Goal: Communication & Community: Answer question/provide support

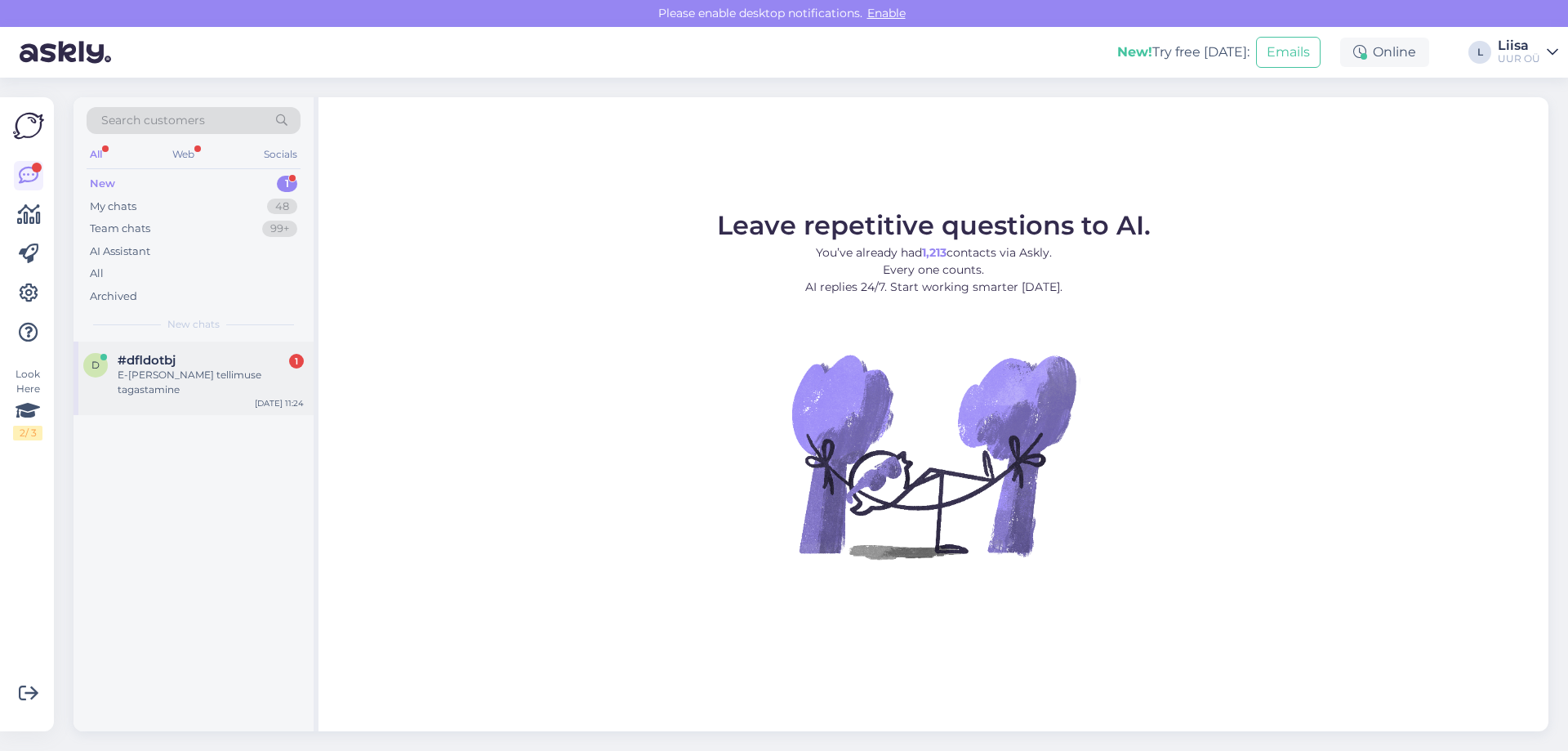
click at [210, 362] on div "#dfldotbj 1" at bounding box center [211, 360] width 186 height 15
click at [230, 371] on div "E-[PERSON_NAME] tellimuse tagastamine" at bounding box center [211, 382] width 186 height 29
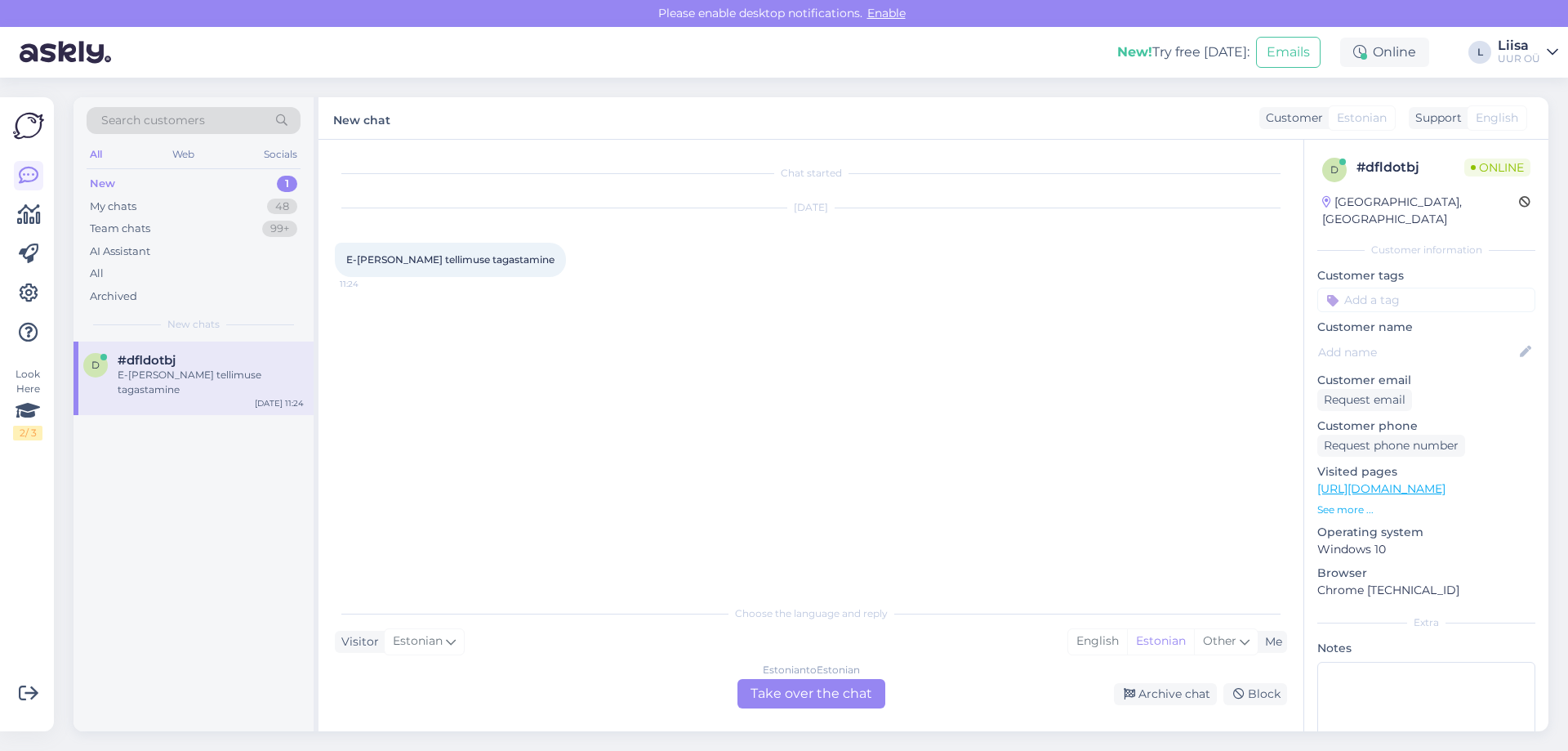
click at [768, 694] on div "Estonian to Estonian Take over the chat" at bounding box center [811, 693] width 148 height 29
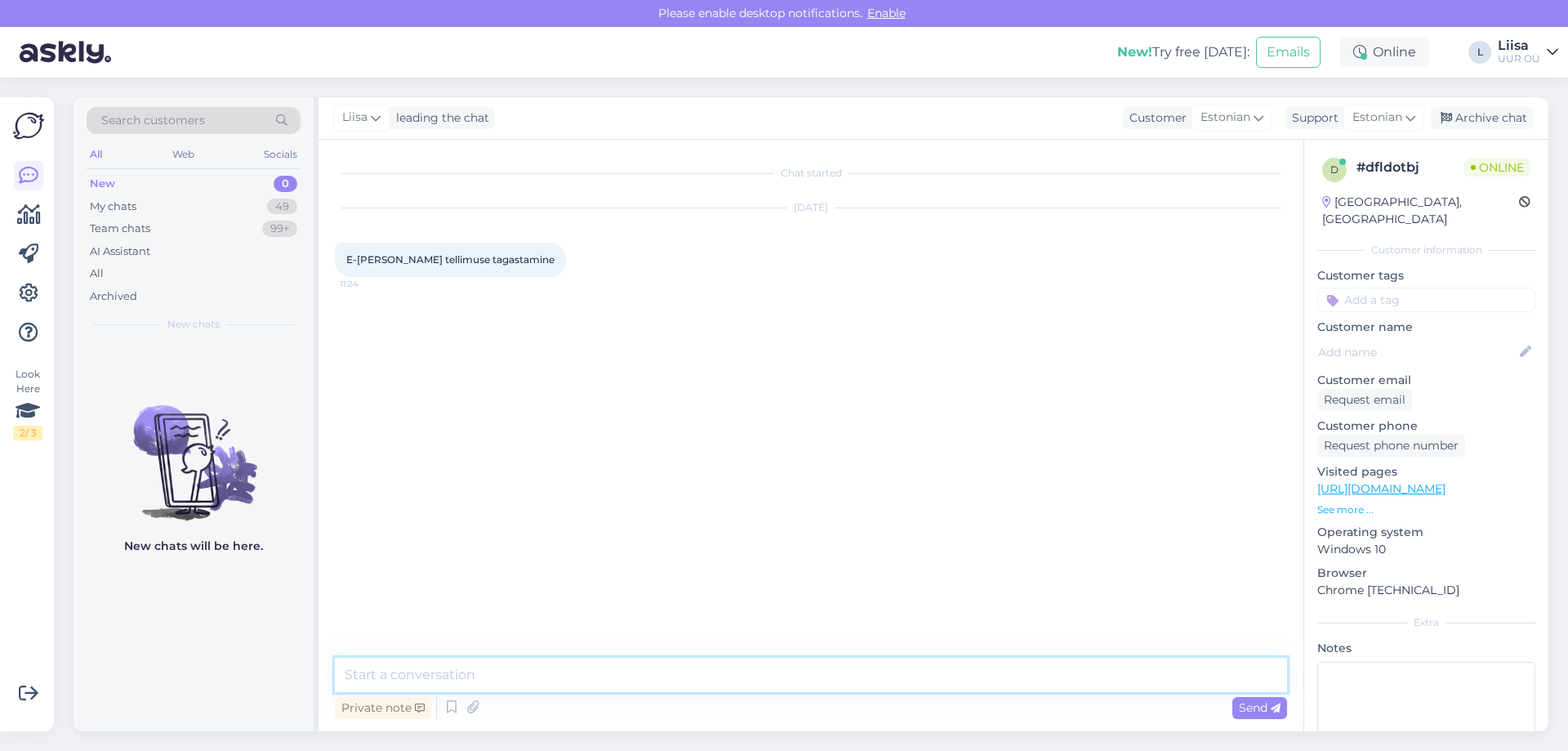
click at [441, 670] on textarea at bounding box center [811, 675] width 953 height 35
type textarea "Tere, kas saan kuidagi aidata tellimuse tagastamisega?"
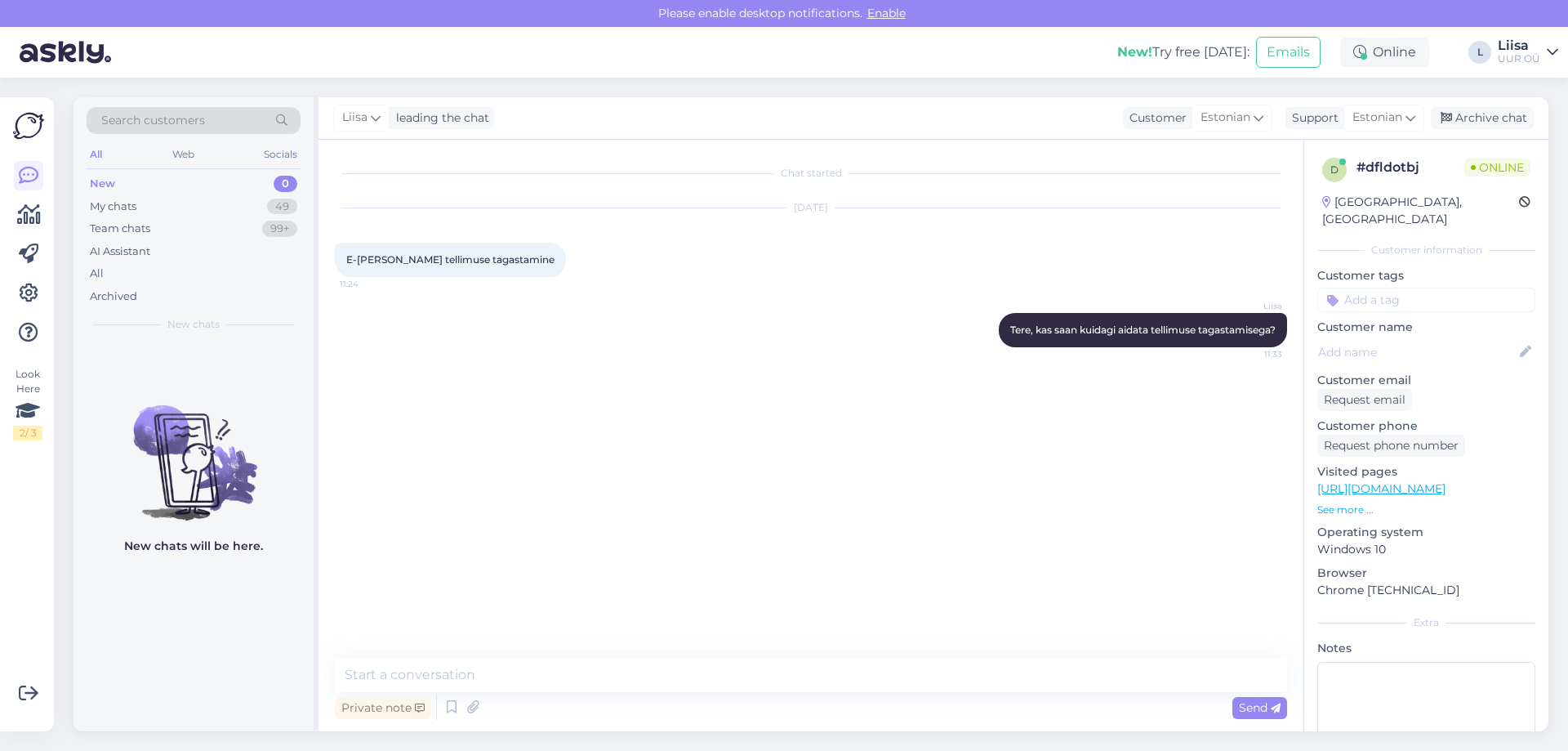
click at [208, 627] on div "New chats will be here." at bounding box center [193, 537] width 240 height 390
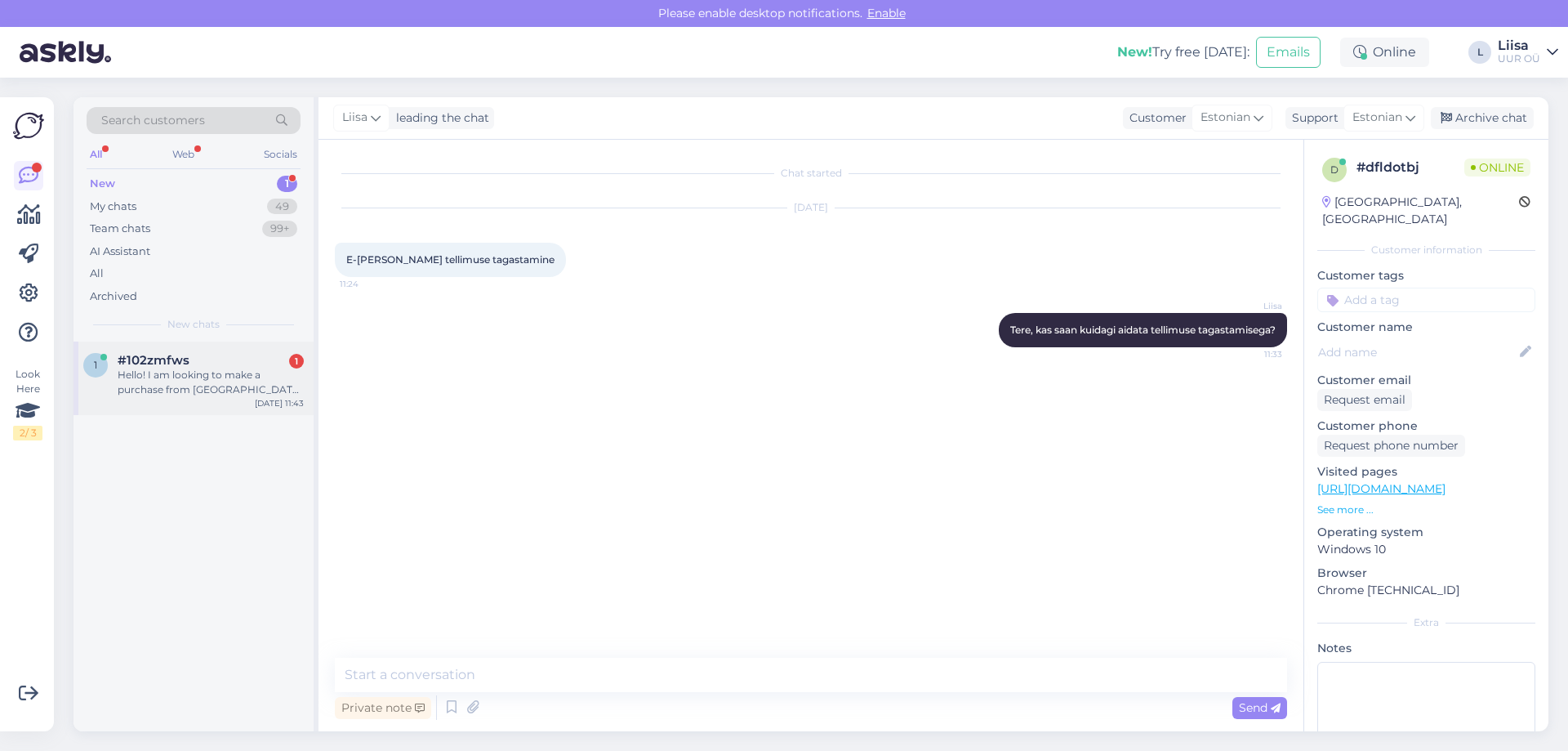
click at [210, 382] on div "Hello! I am looking to make a purchase from [GEOGRAPHIC_DATA] and was wondering…" at bounding box center [211, 382] width 186 height 29
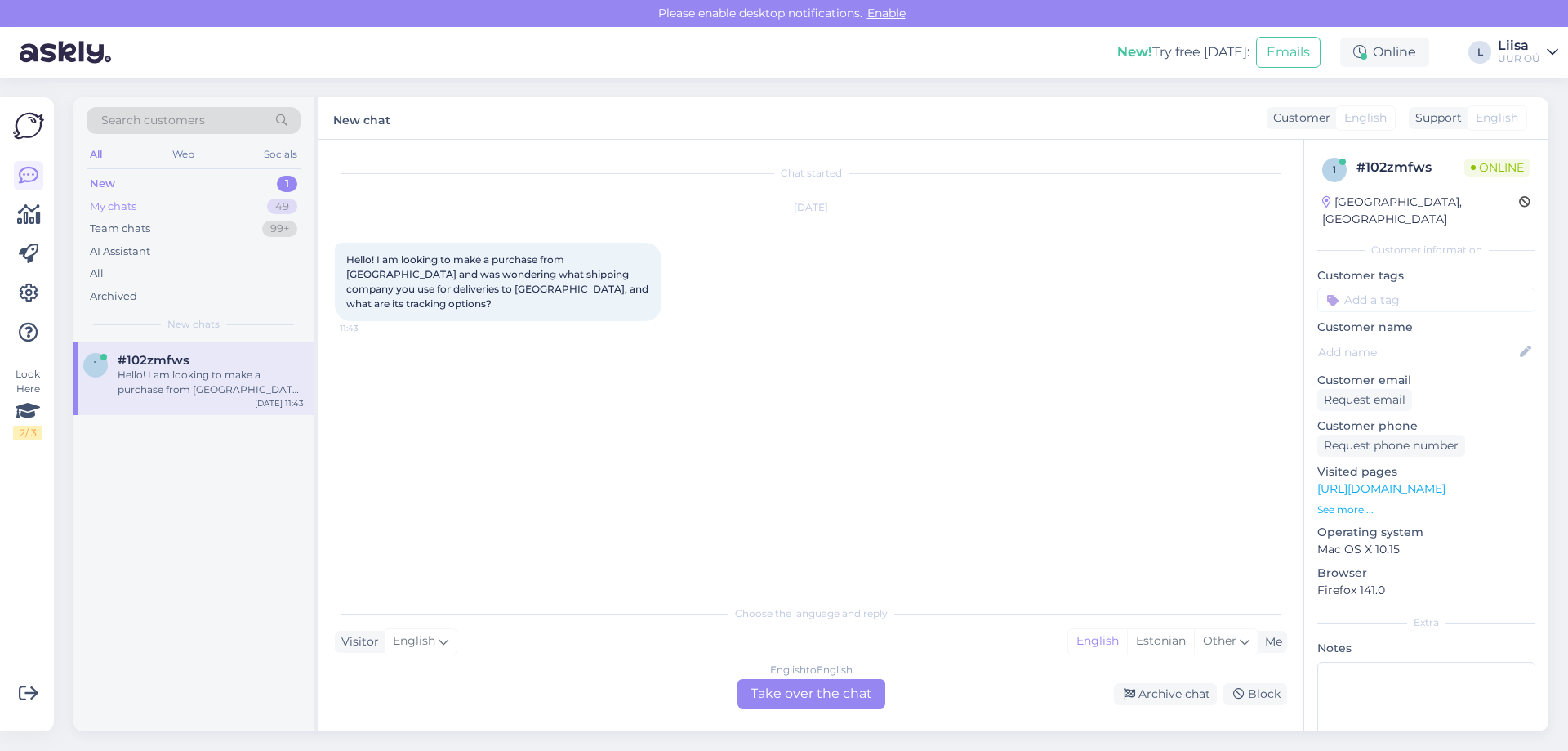
click at [131, 203] on div "My chats" at bounding box center [112, 206] width 47 height 16
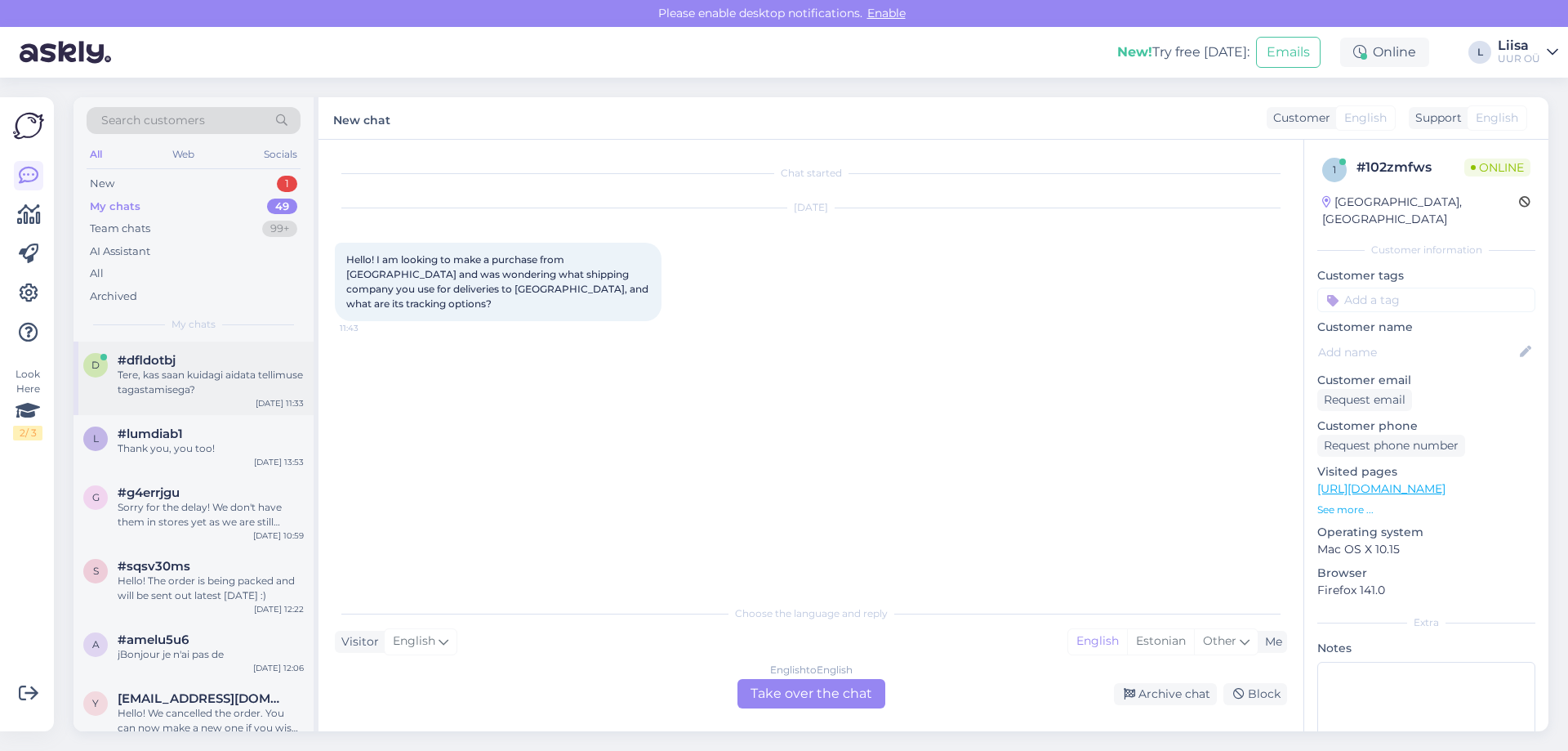
click at [219, 382] on div "Tere, kas saan kuidagi aidata tellimuse tagastamisega?" at bounding box center [211, 382] width 186 height 29
